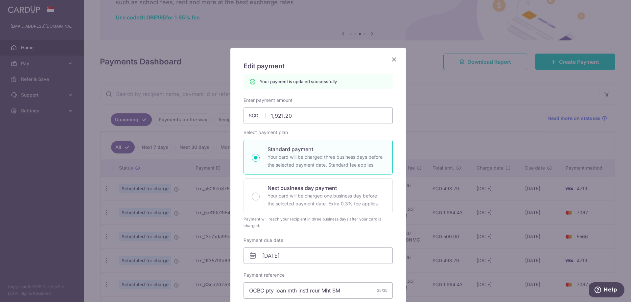
click at [393, 58] on icon "Close" at bounding box center [394, 59] width 8 height 8
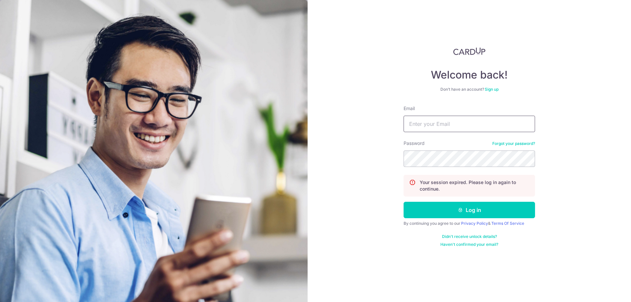
type input "[EMAIL_ADDRESS][DOMAIN_NAME]"
click at [403, 202] on button "Log in" at bounding box center [468, 210] width 131 height 16
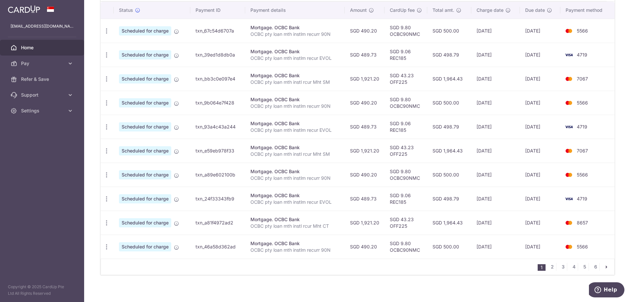
scroll to position [199, 0]
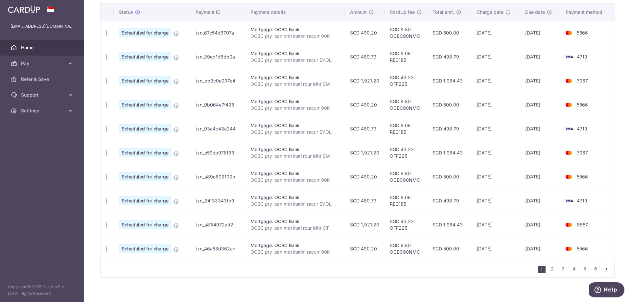
click at [421, 269] on div "1 2 3 4 5 6" at bounding box center [358, 269] width 514 height 16
click at [404, 288] on div "× Pause Schedule Pause all future payments in this series Pause just this one p…" at bounding box center [357, 151] width 547 height 302
click at [415, 266] on div "1 2 3 4 5 6" at bounding box center [358, 269] width 514 height 16
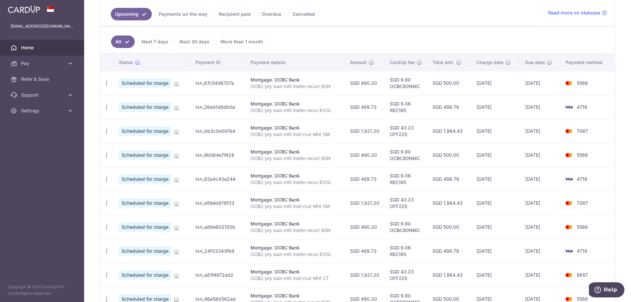
scroll to position [206, 0]
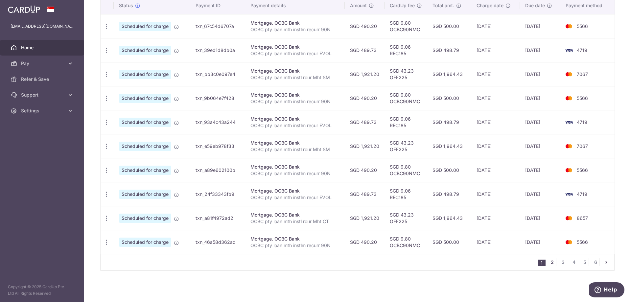
click at [550, 261] on link "2" at bounding box center [552, 262] width 8 height 8
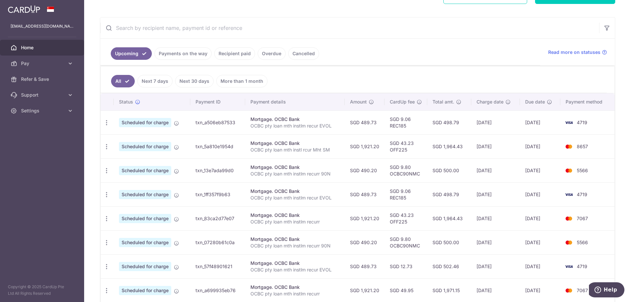
scroll to position [109, 0]
click at [105, 127] on icon "button" at bounding box center [106, 123] width 7 height 7
click at [127, 165] on span "Update payment" at bounding box center [141, 165] width 45 height 8
radio input "true"
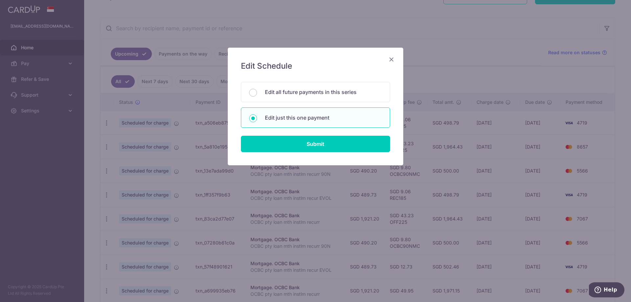
drag, startPoint x: 284, startPoint y: 140, endPoint x: 259, endPoint y: 128, distance: 27.2
click at [259, 128] on form "You will be editing all 13 payments to OCBC Bank scheduled from 12/12/2025 to 1…" at bounding box center [315, 117] width 149 height 70
click at [266, 141] on input "Submit" at bounding box center [315, 144] width 149 height 16
radio input "true"
type input "1,921.20"
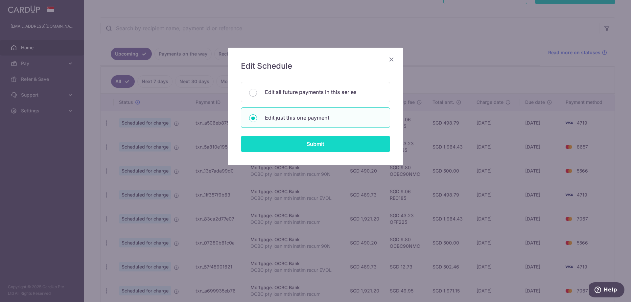
type input "[DATE]"
type input "OCBC pty loan mth instl rcur Mht SM"
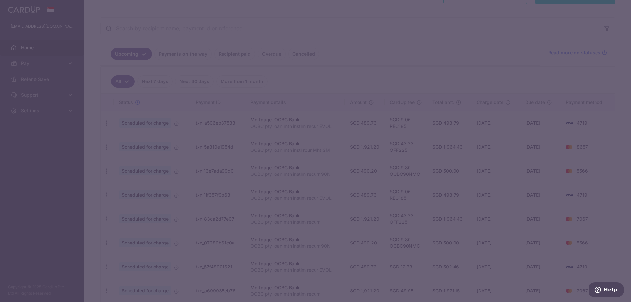
type input "OFF225"
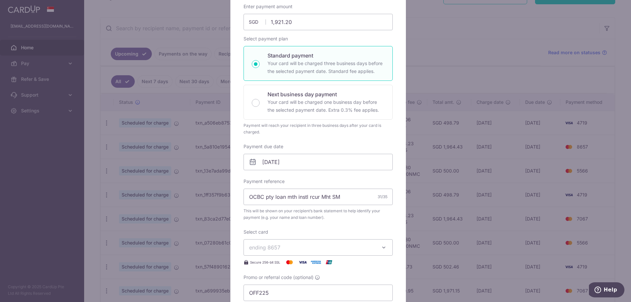
scroll to position [81, 0]
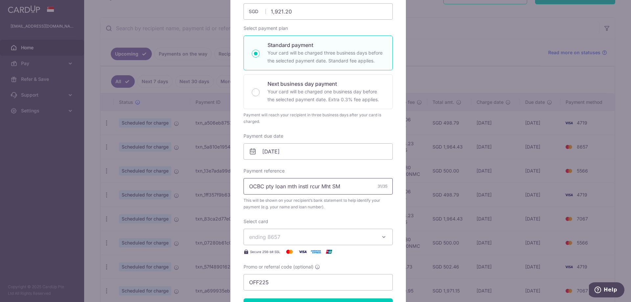
click at [335, 185] on input "OCBC pty loan mth instl rcur Mht SM" at bounding box center [317, 186] width 149 height 16
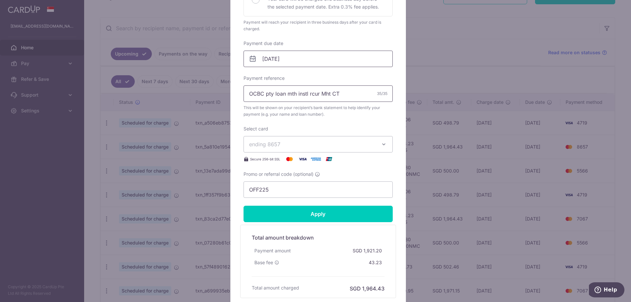
scroll to position [210, 0]
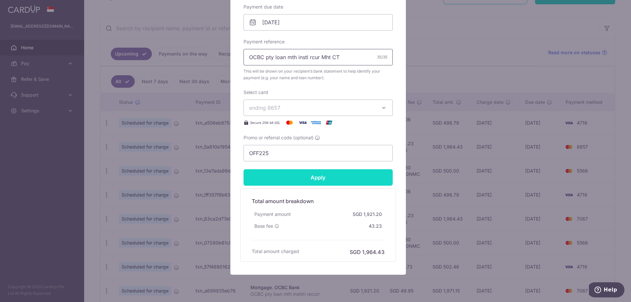
type input "OCBC pty loan mth instl rcur Mht CT"
click at [336, 181] on input "Apply" at bounding box center [317, 177] width 149 height 16
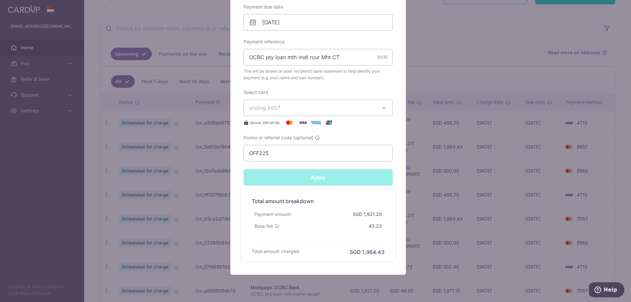
type input "Successfully Applied"
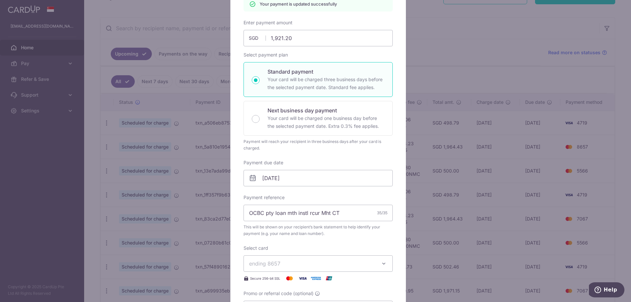
scroll to position [0, 0]
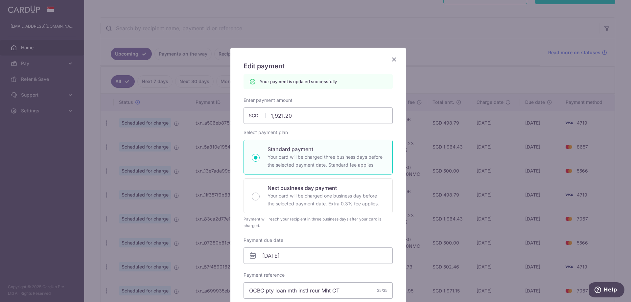
click at [393, 55] on div "Edit payment By clicking apply, you will make changes to all payments to OCBC B…" at bounding box center [317, 278] width 175 height 460
click at [391, 58] on icon "Close" at bounding box center [394, 59] width 8 height 8
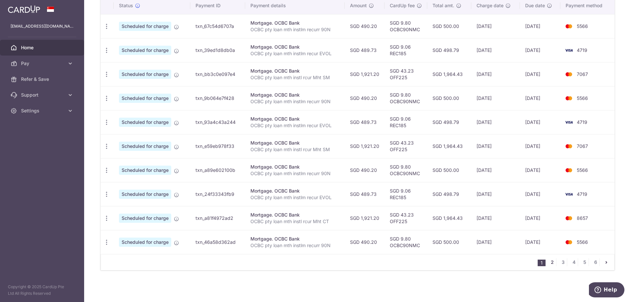
click at [548, 263] on link "2" at bounding box center [552, 262] width 8 height 8
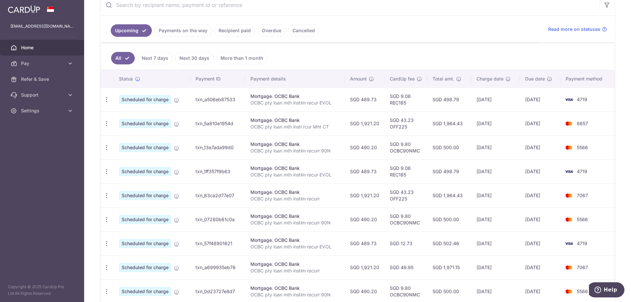
scroll to position [147, 0]
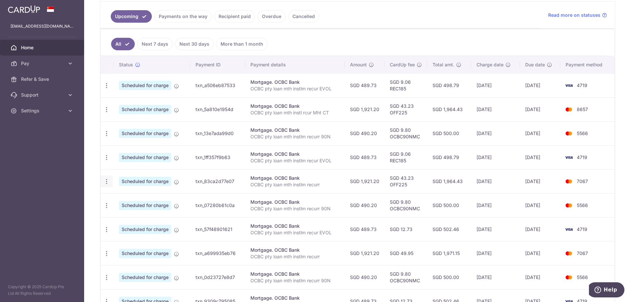
click at [105, 89] on icon "button" at bounding box center [106, 85] width 7 height 7
click at [140, 200] on span "Update payment" at bounding box center [141, 200] width 45 height 8
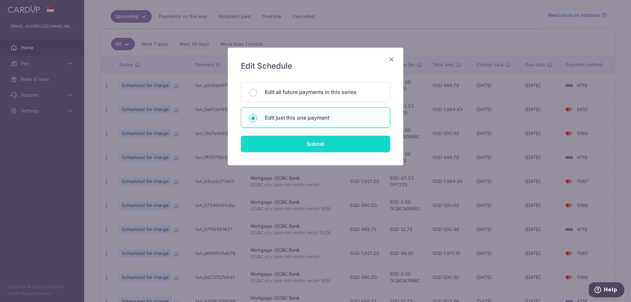
click at [323, 145] on input "Submit" at bounding box center [315, 144] width 149 height 16
radio input "true"
type input "1,921.20"
type input "[DATE]"
type input "OCBC pty loan mth instlm recurr"
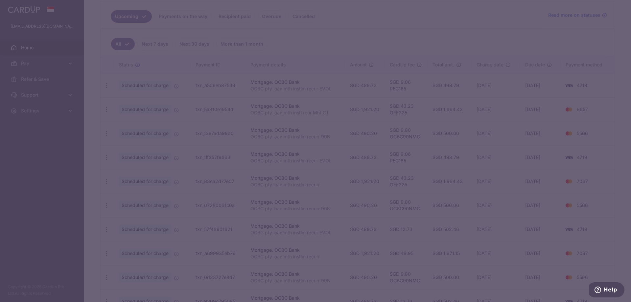
type input "OFF225"
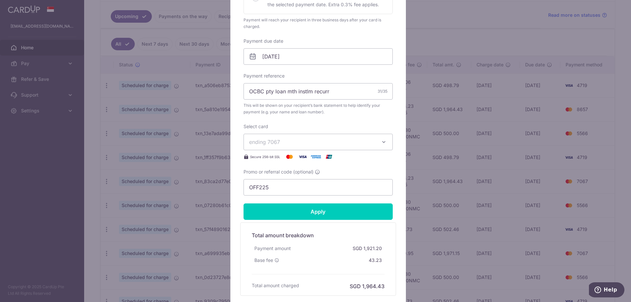
scroll to position [175, 0]
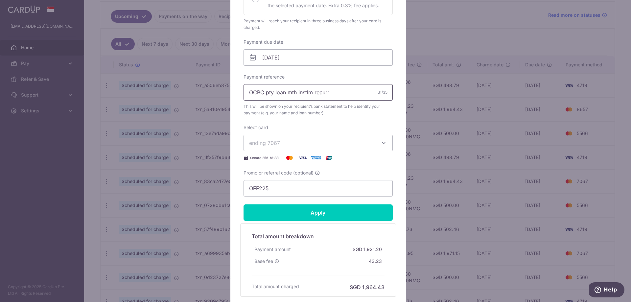
drag, startPoint x: 337, startPoint y: 96, endPoint x: 337, endPoint y: 92, distance: 4.0
drag, startPoint x: 337, startPoint y: 92, endPoint x: 327, endPoint y: 95, distance: 10.8
click at [327, 95] on input "OCBC pty loan mth instlm recurr" at bounding box center [317, 92] width 149 height 16
click at [336, 95] on input "OCBC pty loan mth instlm recurr" at bounding box center [317, 92] width 149 height 16
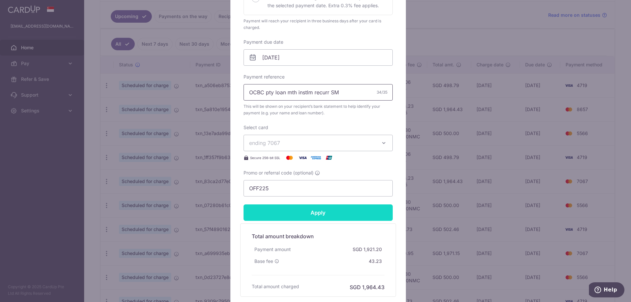
type input "OCBC pty loan mth instlm recurr SM"
click at [323, 212] on input "Apply" at bounding box center [317, 212] width 149 height 16
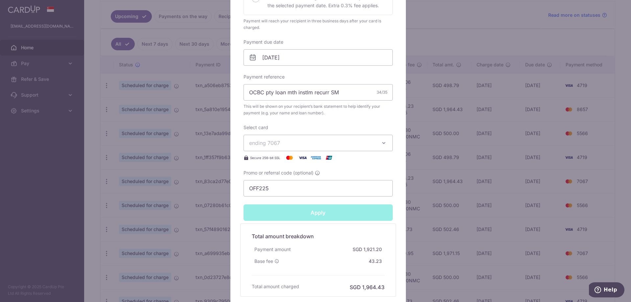
type input "Successfully Applied"
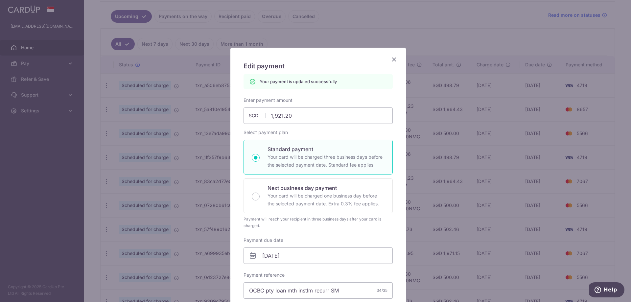
scroll to position [4, 0]
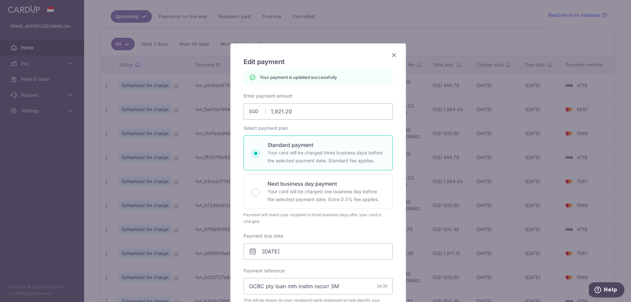
click at [393, 54] on icon "Close" at bounding box center [394, 55] width 8 height 8
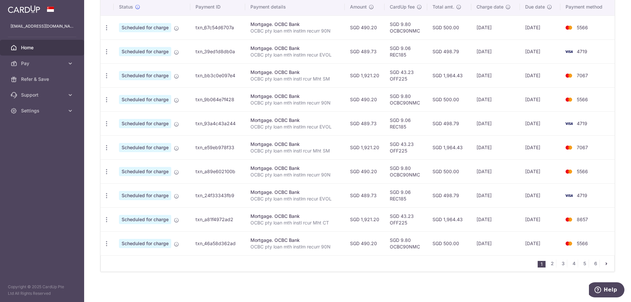
scroll to position [204, 0]
click at [551, 263] on link "2" at bounding box center [552, 265] width 8 height 8
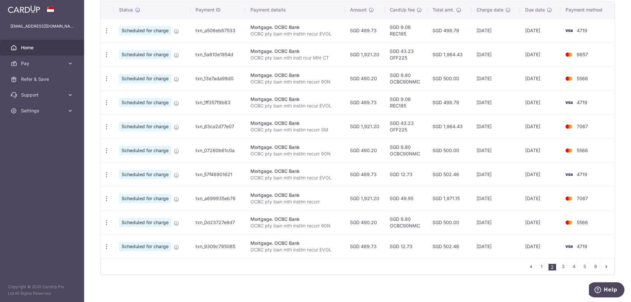
scroll to position [199, 0]
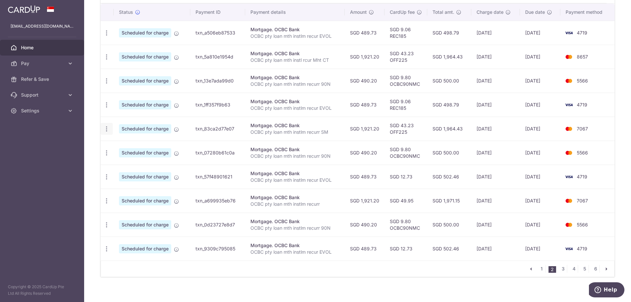
click at [107, 36] on icon "button" at bounding box center [106, 33] width 7 height 7
click at [124, 146] on span "Update payment" at bounding box center [141, 147] width 45 height 8
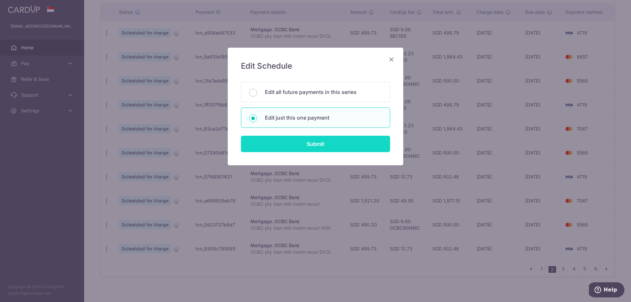
click at [284, 145] on input "Submit" at bounding box center [315, 144] width 149 height 16
radio input "true"
type input "1,921.20"
type input "[DATE]"
type input "OCBC pty loan mth instlm recurr SM"
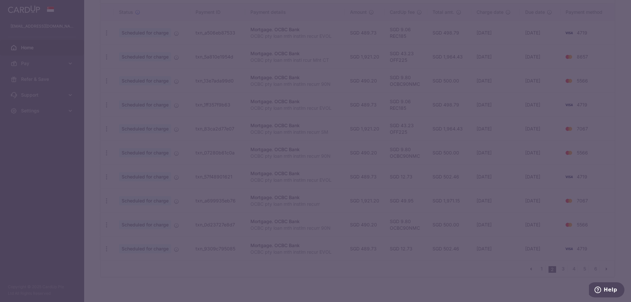
type input "OFF225"
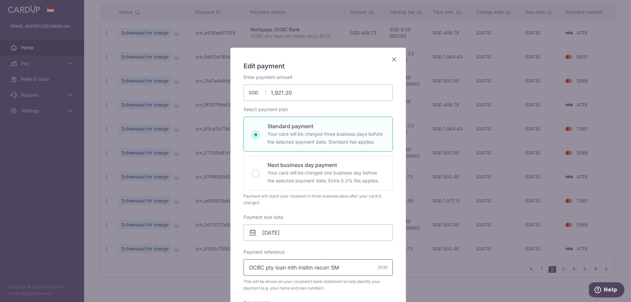
click at [322, 266] on input "OCBC pty loan mth instlm recurr SM" at bounding box center [317, 267] width 149 height 16
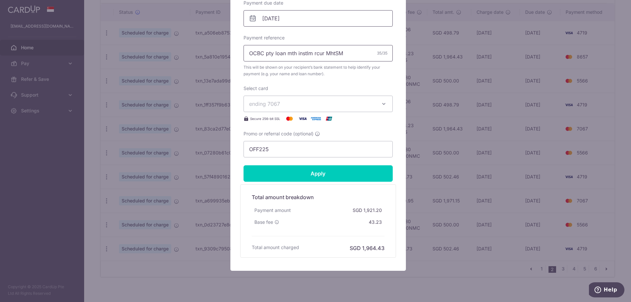
scroll to position [213, 0]
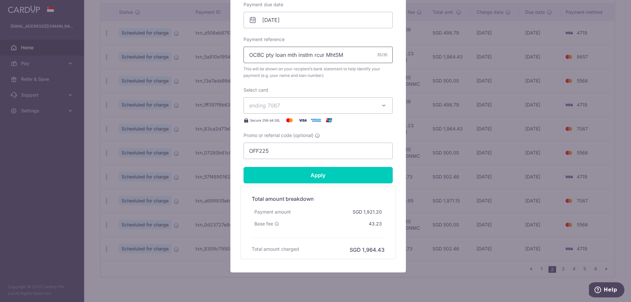
click at [324, 55] on input "OCBC pty loan mth instlm rcur MhtSM" at bounding box center [317, 55] width 149 height 16
click at [316, 59] on input "OCBC pty loan mth instl rcurMhtSM" at bounding box center [317, 55] width 149 height 16
click at [356, 53] on input "OCBC pty loan mth instl rcurMhtSM" at bounding box center [317, 55] width 149 height 16
type input "OCBC pty loan mth instl rcur Mht SM"
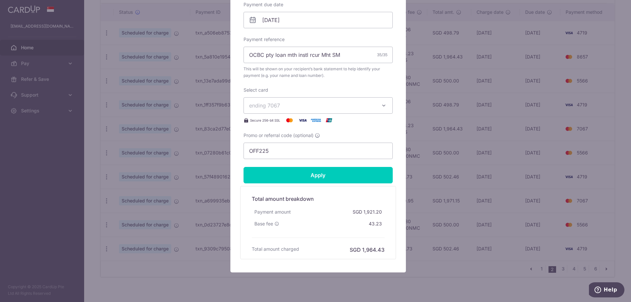
click at [360, 84] on div "Enter payment amount 1,921.20 1921.20 SGD To change the payment amount, please …" at bounding box center [317, 10] width 149 height 298
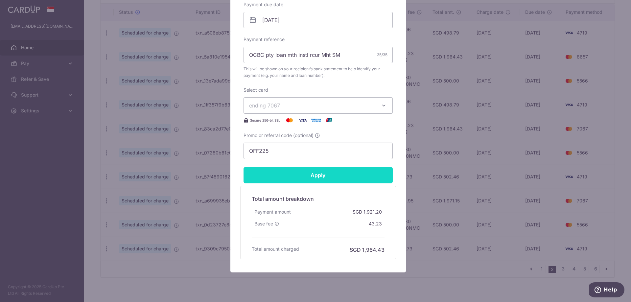
click at [331, 174] on input "Apply" at bounding box center [317, 175] width 149 height 16
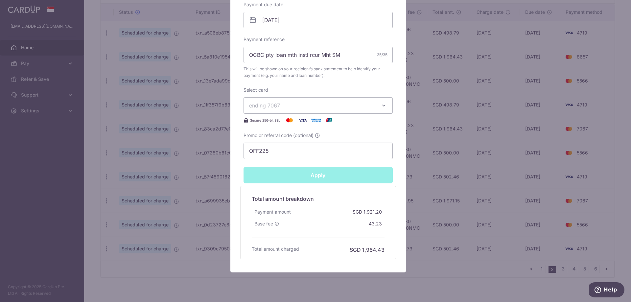
type input "Successfully Applied"
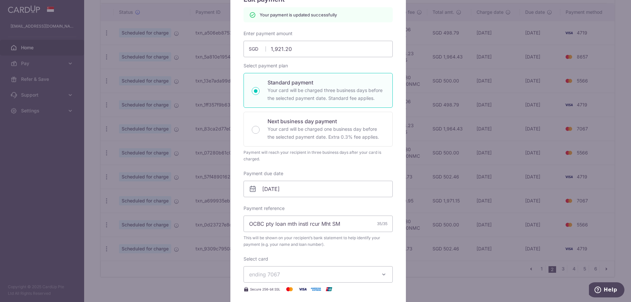
scroll to position [0, 0]
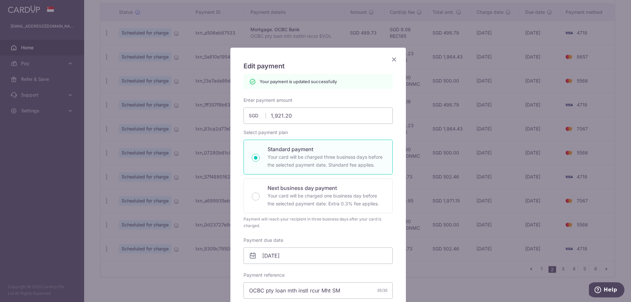
click at [390, 60] on icon "Close" at bounding box center [394, 59] width 8 height 8
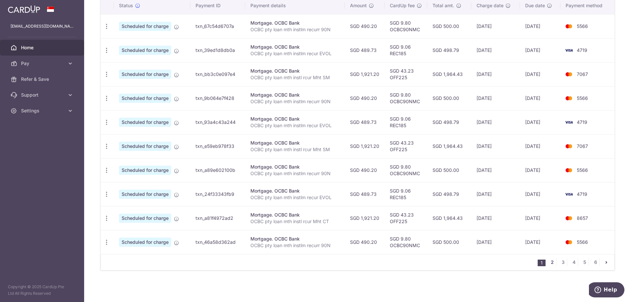
click at [550, 265] on link "2" at bounding box center [552, 262] width 8 height 8
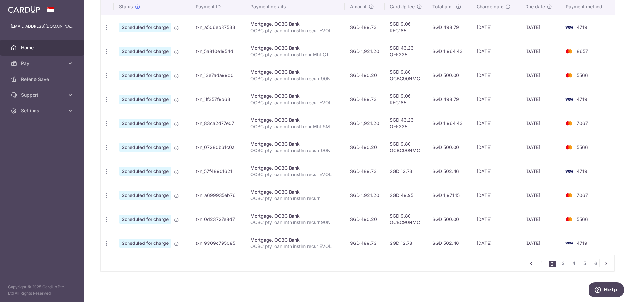
scroll to position [204, 0]
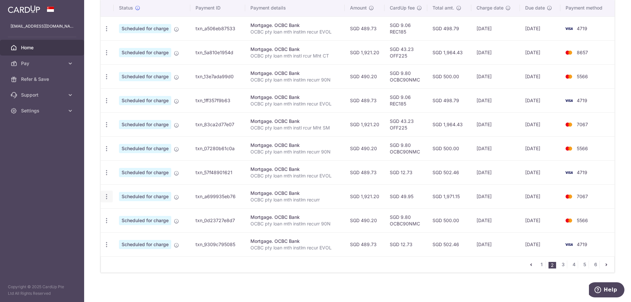
click at [108, 32] on icon "button" at bounding box center [106, 28] width 7 height 7
click at [126, 212] on span "Update payment" at bounding box center [141, 215] width 45 height 8
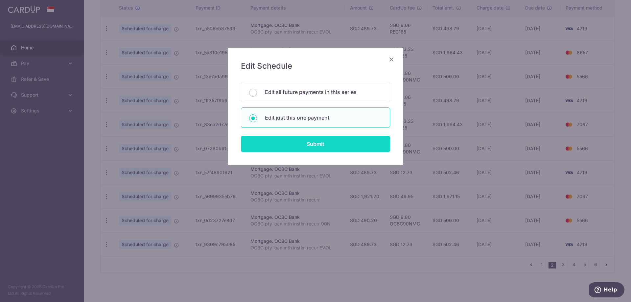
click at [265, 148] on input "Submit" at bounding box center [315, 144] width 149 height 16
radio input "true"
type input "1,921.20"
type input "[DATE]"
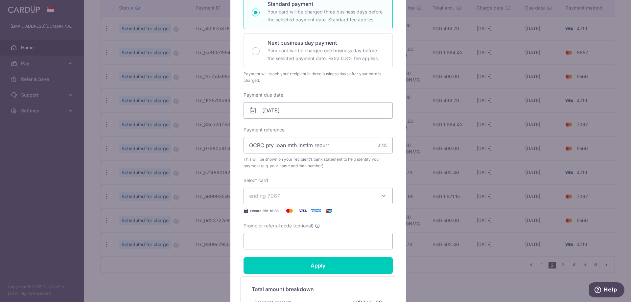
scroll to position [123, 0]
drag, startPoint x: 337, startPoint y: 142, endPoint x: 241, endPoint y: 138, distance: 96.4
click at [241, 138] on div "Edit payment By clicking apply, you will make changes to all payments to OCBC B…" at bounding box center [317, 143] width 175 height 437
paste input "rcur Mht SM"
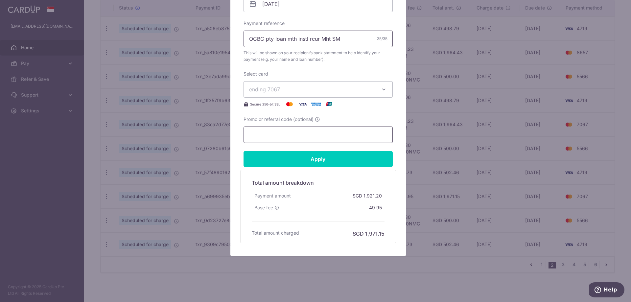
scroll to position [228, 0]
type input "OCBC pty loan mth instl rcur Mht SM"
click at [348, 155] on input "Apply" at bounding box center [317, 159] width 149 height 16
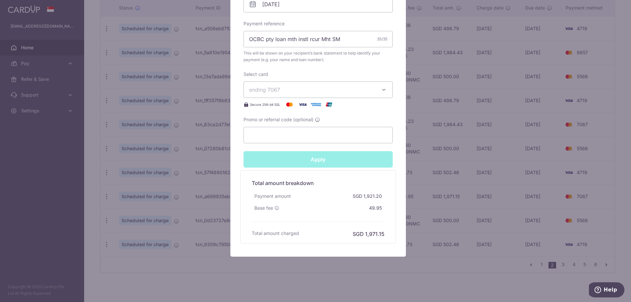
type input "Successfully Applied"
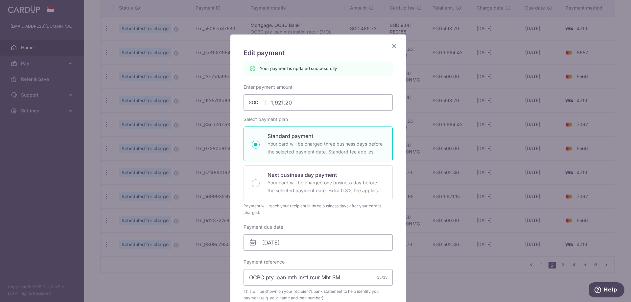
scroll to position [0, 0]
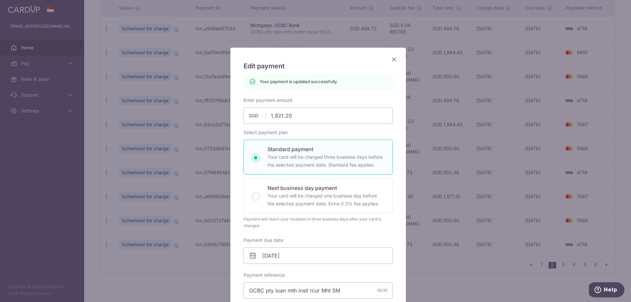
click at [390, 59] on icon "Close" at bounding box center [394, 59] width 8 height 8
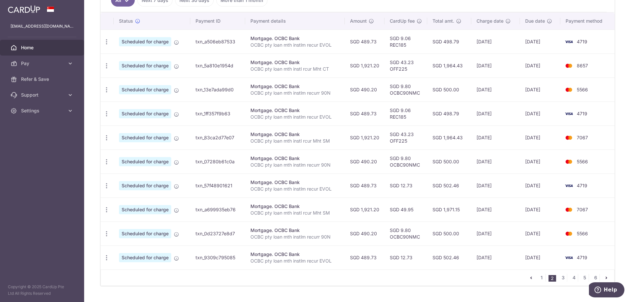
scroll to position [206, 0]
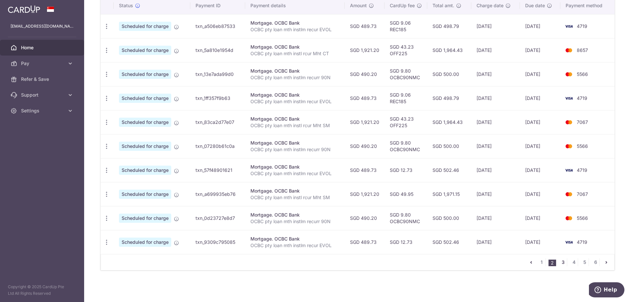
click at [559, 261] on link "3" at bounding box center [563, 262] width 8 height 8
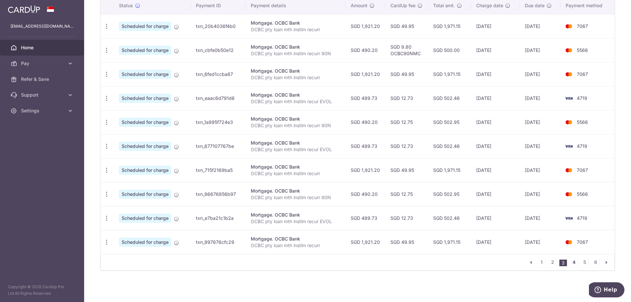
click at [570, 264] on link "4" at bounding box center [574, 262] width 8 height 8
click at [581, 261] on link "5" at bounding box center [585, 262] width 8 height 8
click at [591, 263] on link "6" at bounding box center [595, 262] width 8 height 8
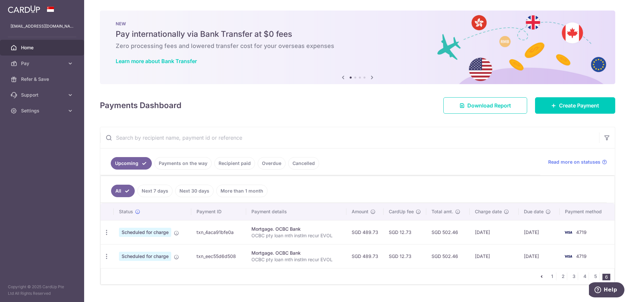
scroll to position [14, 0]
